Goal: Navigation & Orientation: Find specific page/section

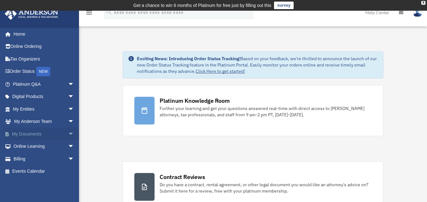
click at [68, 131] on span "arrow_drop_down" at bounding box center [74, 134] width 13 height 13
click at [24, 144] on link "Box" at bounding box center [46, 146] width 75 height 13
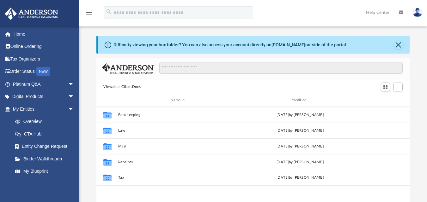
scroll to position [32, 0]
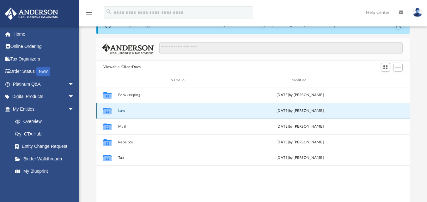
click at [123, 112] on button "Law" at bounding box center [177, 111] width 119 height 4
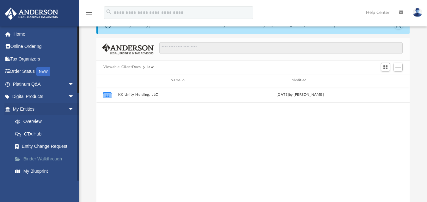
click at [44, 159] on link "Binder Walkthrough" at bounding box center [46, 159] width 75 height 13
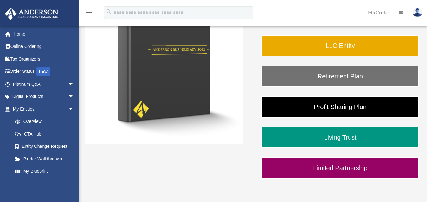
scroll to position [165, 0]
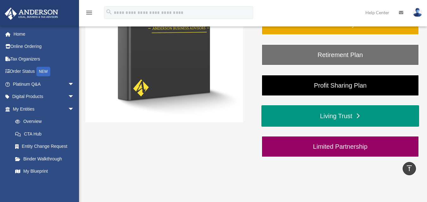
click at [350, 114] on link "Living Trust" at bounding box center [340, 115] width 158 height 21
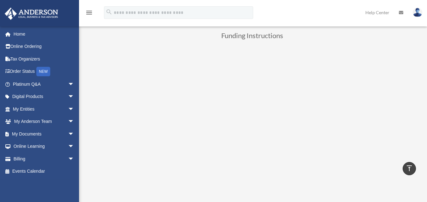
scroll to position [284, 0]
click at [68, 123] on span "arrow_drop_down" at bounding box center [74, 122] width 13 height 13
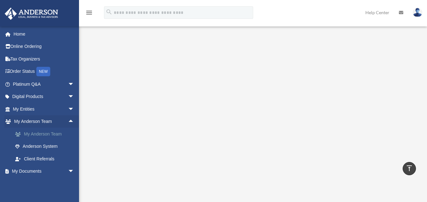
click at [47, 135] on link "My Anderson Team" at bounding box center [46, 134] width 75 height 13
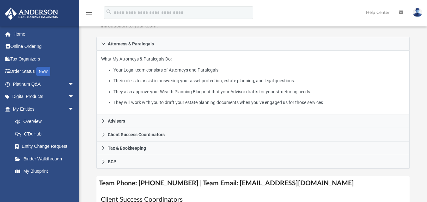
scroll to position [126, 0]
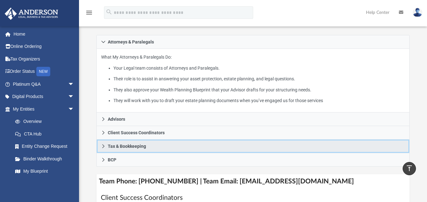
click at [103, 144] on icon at bounding box center [103, 146] width 4 height 4
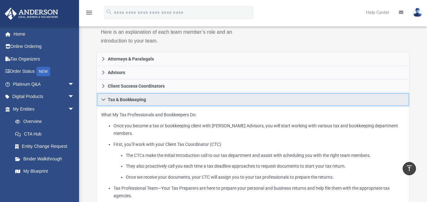
scroll to position [95, 0]
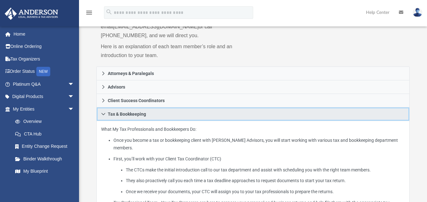
click at [103, 112] on icon at bounding box center [103, 114] width 4 height 4
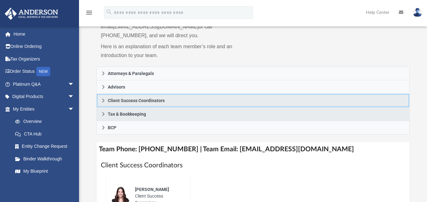
click at [104, 99] on icon at bounding box center [103, 101] width 2 height 4
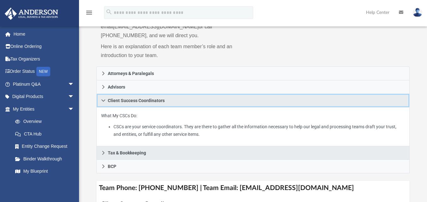
click at [104, 99] on icon at bounding box center [103, 100] width 4 height 2
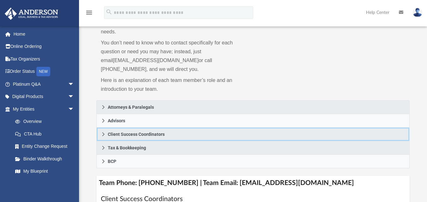
scroll to position [32, 0]
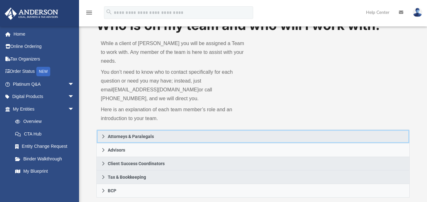
click at [103, 134] on icon at bounding box center [103, 136] width 4 height 4
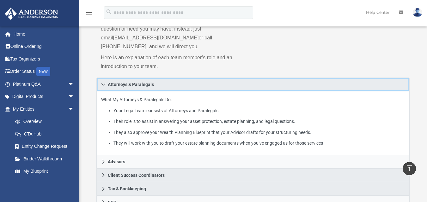
scroll to position [63, 0]
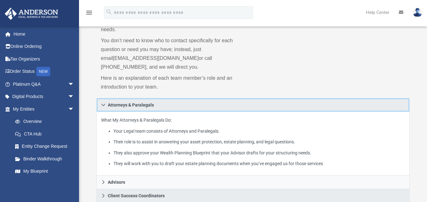
click at [104, 104] on icon at bounding box center [103, 105] width 4 height 2
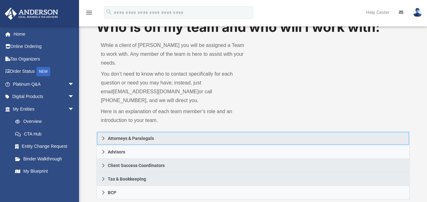
scroll to position [0, 0]
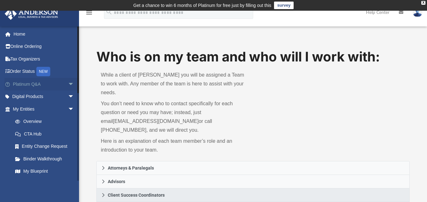
click at [68, 84] on span "arrow_drop_down" at bounding box center [74, 84] width 13 height 13
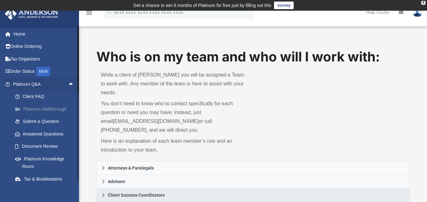
click at [41, 107] on link "Platinum Walkthrough" at bounding box center [46, 109] width 75 height 13
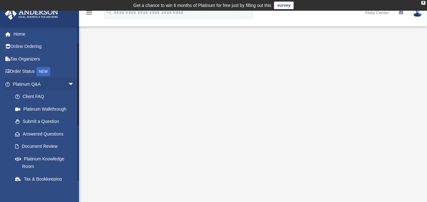
scroll to position [32, 0]
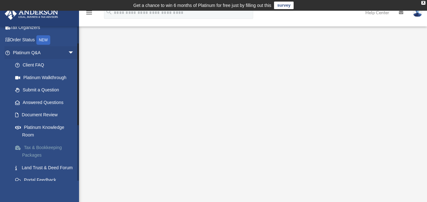
click at [52, 147] on link "Tax & Bookkeeping Packages" at bounding box center [46, 151] width 75 height 20
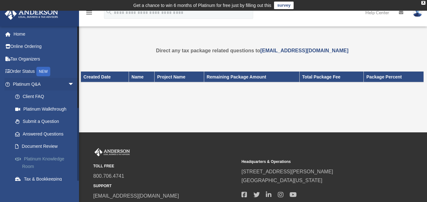
click at [52, 158] on link "Platinum Knowledge Room" at bounding box center [46, 163] width 75 height 20
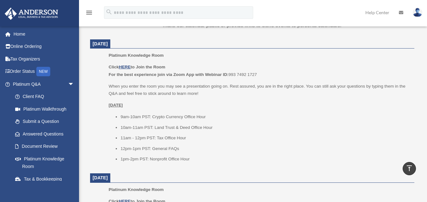
scroll to position [253, 0]
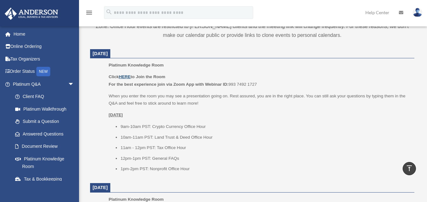
click at [125, 77] on u "HERE" at bounding box center [125, 77] width 12 height 5
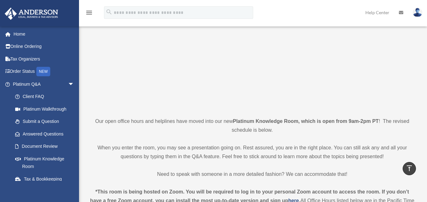
scroll to position [0, 0]
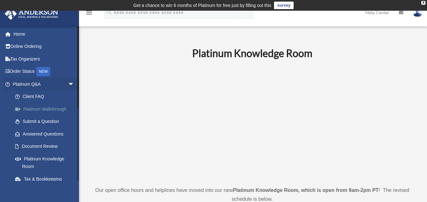
click at [42, 108] on link "Platinum Walkthrough" at bounding box center [46, 109] width 75 height 13
